Goal: Navigation & Orientation: Understand site structure

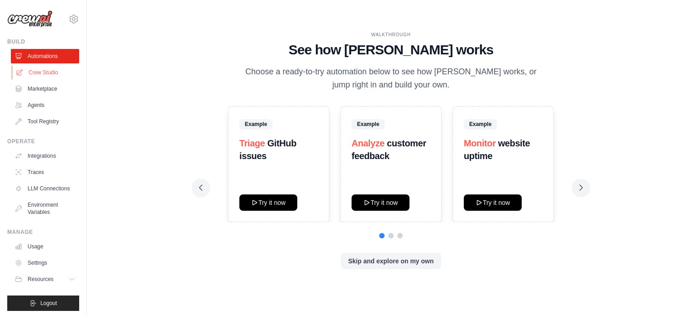
click at [68, 72] on link "Crew Studio" at bounding box center [46, 72] width 68 height 14
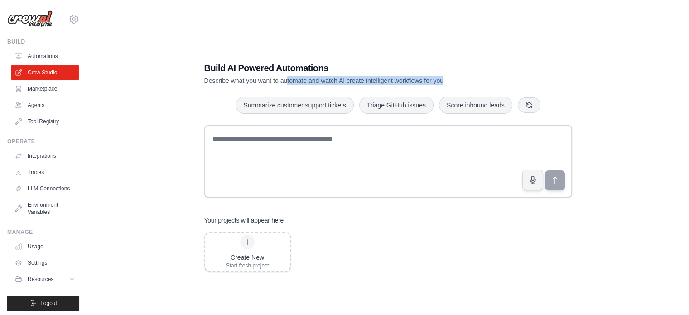
drag, startPoint x: 305, startPoint y: 78, endPoint x: 469, endPoint y: 81, distance: 163.9
click at [463, 81] on p "Describe what you want to automate and watch AI create intelligent workflows fo…" at bounding box center [356, 80] width 304 height 9
click at [45, 86] on link "Marketplace" at bounding box center [46, 88] width 68 height 14
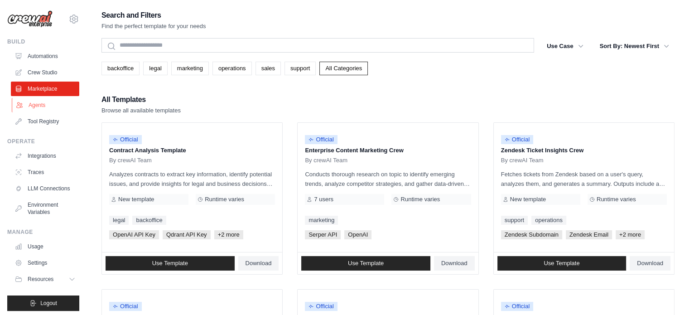
click at [48, 105] on link "Agents" at bounding box center [46, 105] width 68 height 14
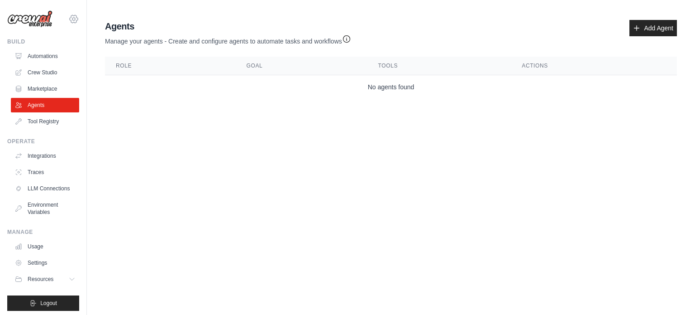
click at [68, 18] on icon at bounding box center [73, 19] width 11 height 11
click at [71, 65] on link "Settings" at bounding box center [67, 61] width 80 height 16
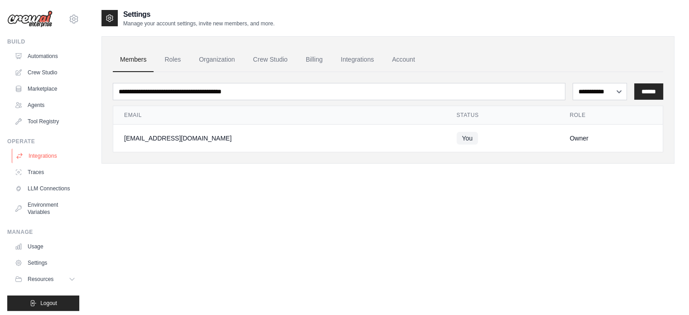
click at [41, 155] on link "Integrations" at bounding box center [46, 155] width 68 height 14
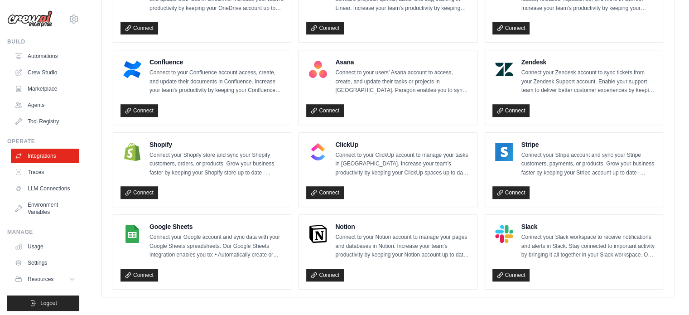
scroll to position [560, 0]
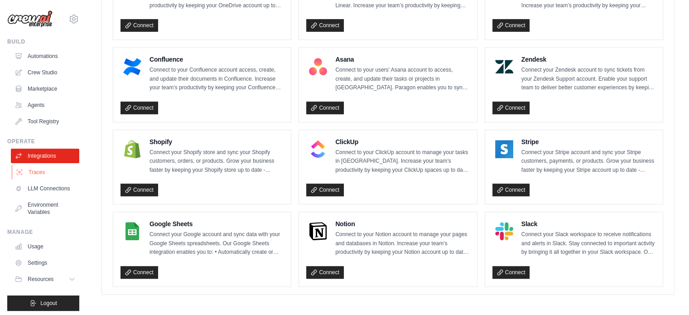
click at [29, 166] on link "Traces" at bounding box center [46, 172] width 68 height 14
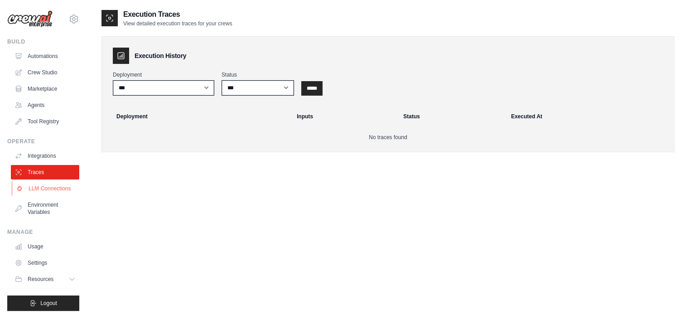
click at [37, 196] on link "LLM Connections" at bounding box center [46, 188] width 68 height 14
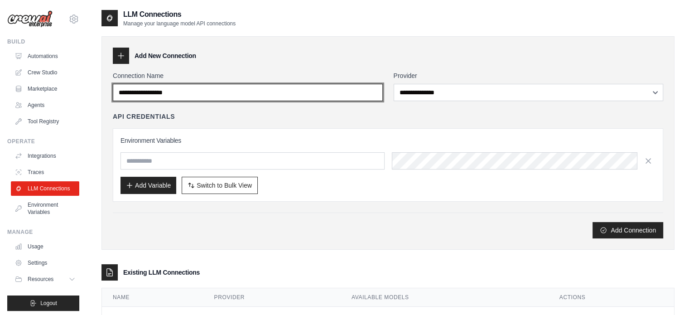
click at [244, 96] on input "Connection Name" at bounding box center [248, 92] width 270 height 17
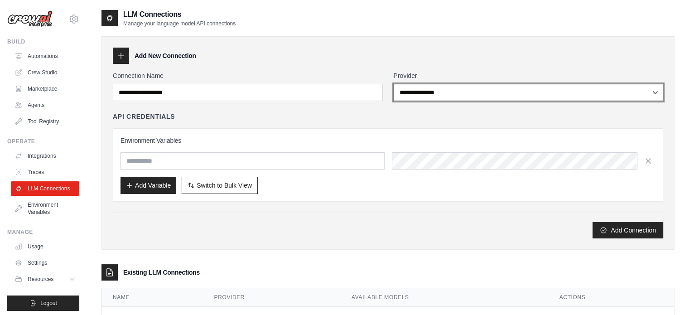
click at [533, 86] on select "**********" at bounding box center [528, 92] width 270 height 17
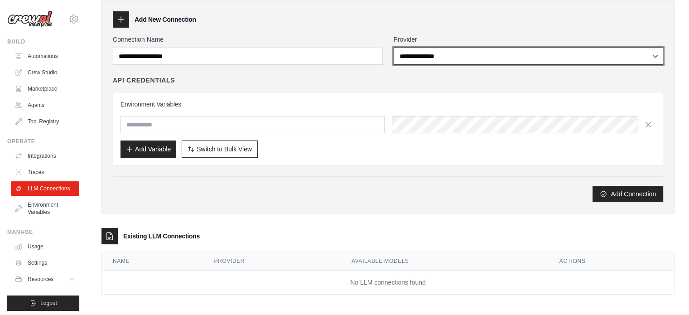
scroll to position [38, 0]
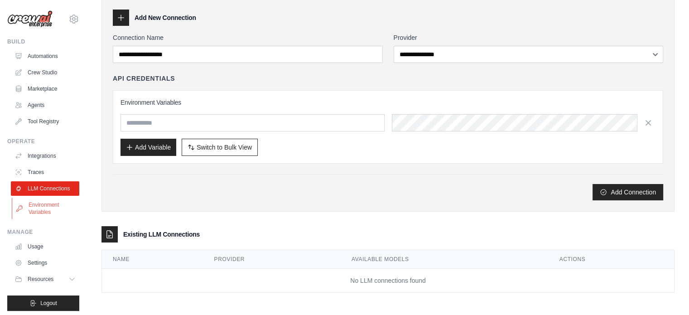
click at [34, 219] on link "Environment Variables" at bounding box center [46, 208] width 68 height 22
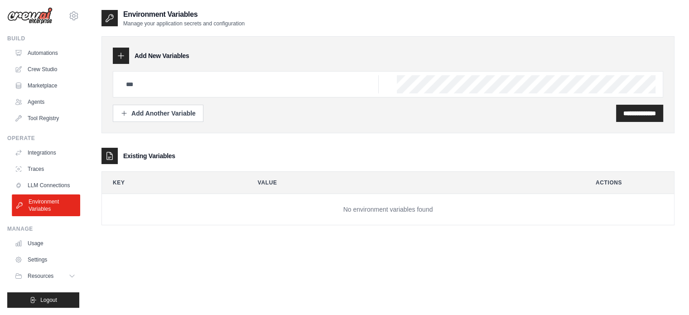
scroll to position [10, 0]
click at [47, 240] on link "Usage" at bounding box center [46, 243] width 68 height 14
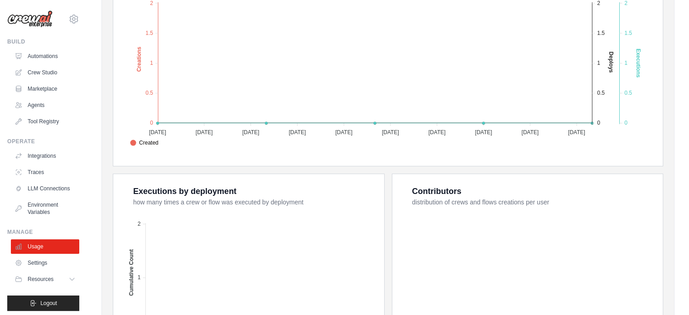
scroll to position [317, 0]
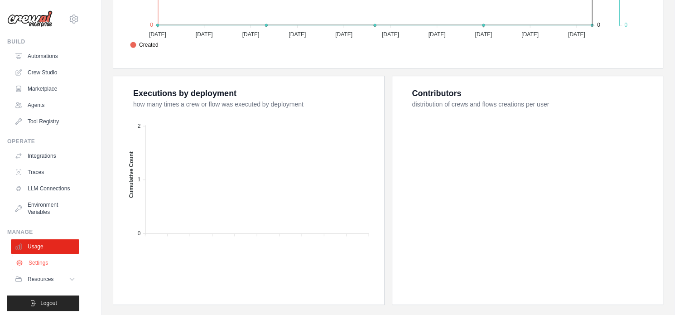
click at [45, 269] on link "Settings" at bounding box center [46, 262] width 68 height 14
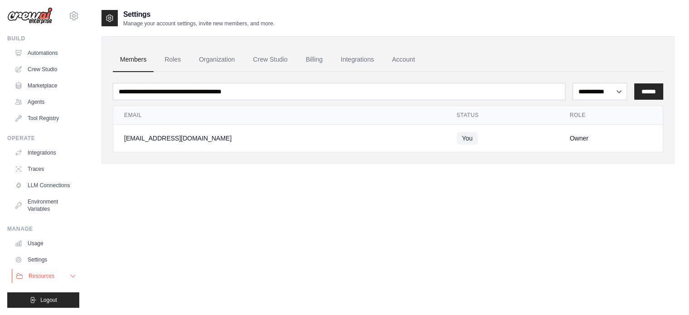
scroll to position [10, 0]
click at [44, 280] on button "Resources" at bounding box center [46, 275] width 68 height 14
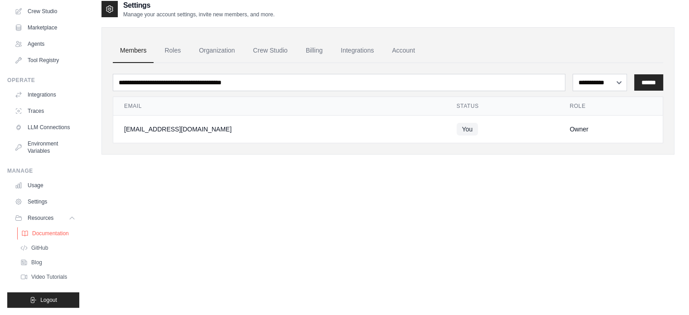
scroll to position [18, 0]
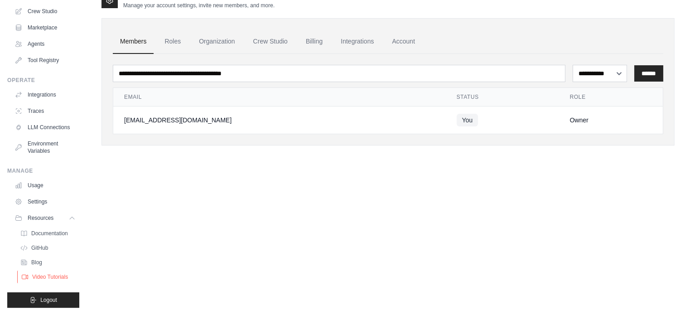
click at [38, 278] on span "Video Tutorials" at bounding box center [50, 276] width 36 height 7
